Goal: Task Accomplishment & Management: Manage account settings

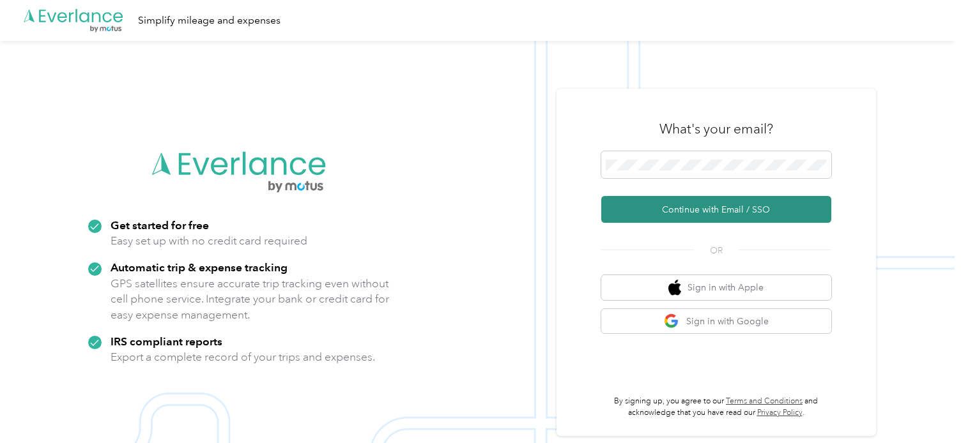
click at [721, 210] on button "Continue with Email / SSO" at bounding box center [716, 209] width 230 height 27
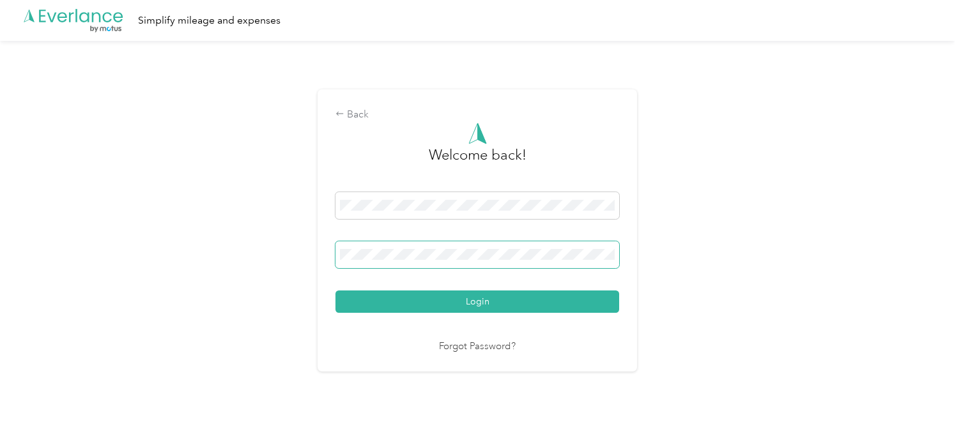
click at [587, 247] on span at bounding box center [477, 254] width 284 height 27
